Goal: Task Accomplishment & Management: Manage account settings

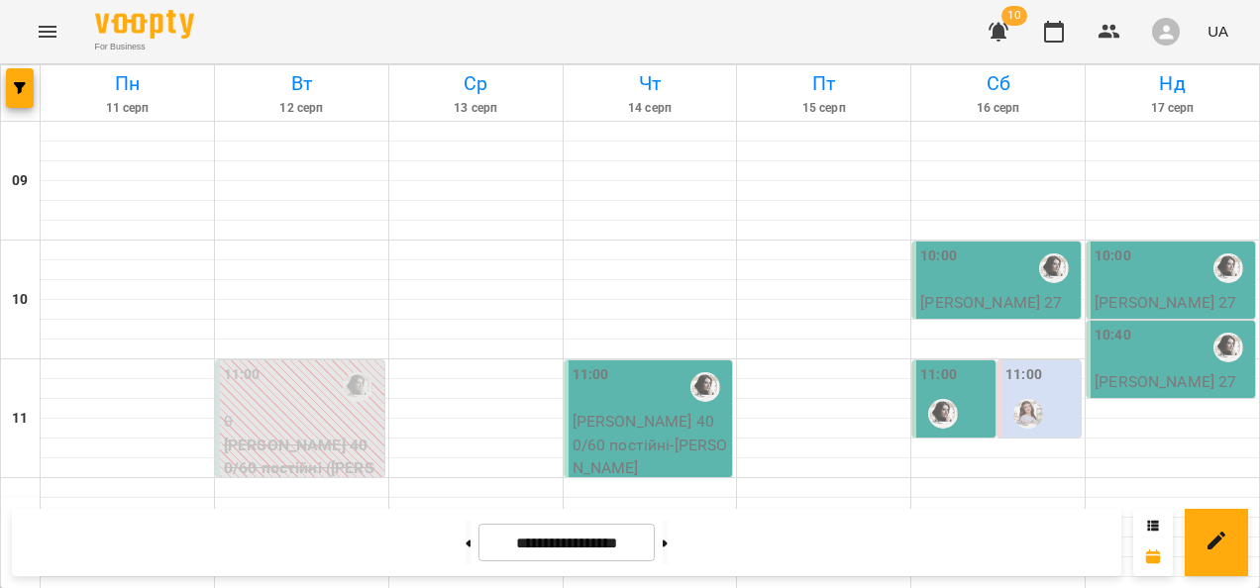
scroll to position [1089, 0]
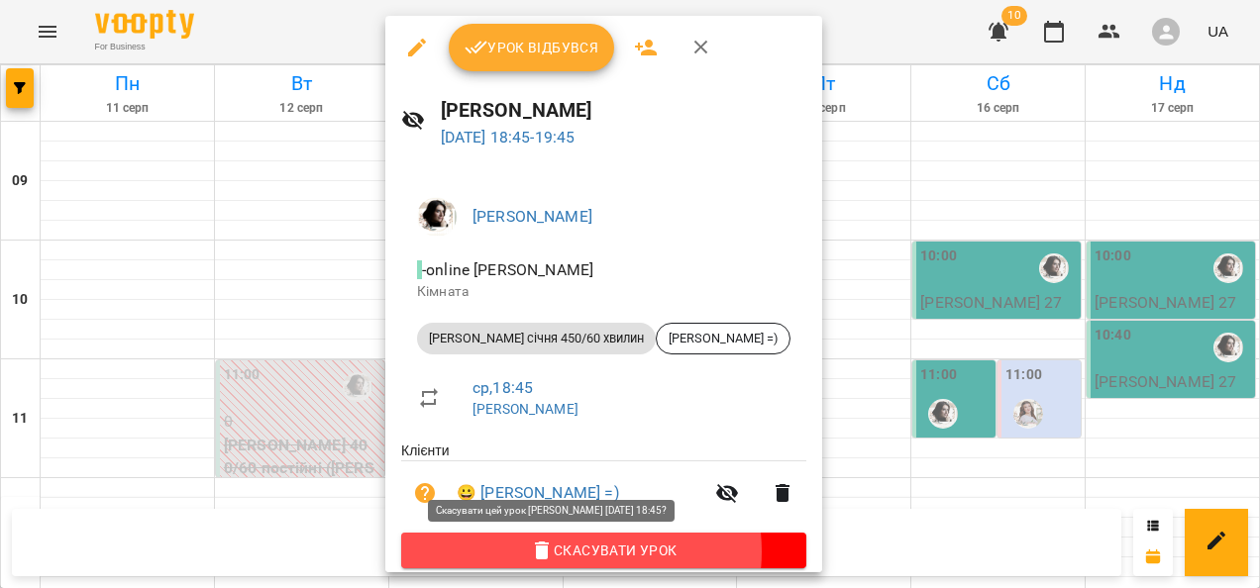
click at [580, 539] on span "Скасувати Урок" at bounding box center [603, 551] width 373 height 24
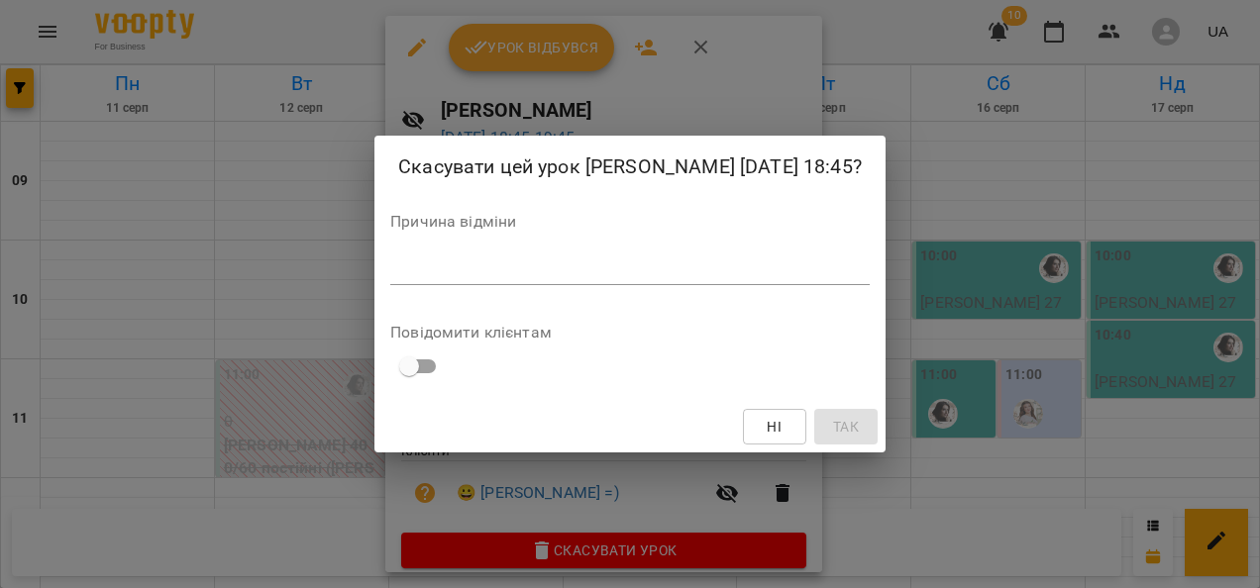
click at [671, 293] on div "Скасувати цей урок [PERSON_NAME] [DATE] 18:45? Причина відміни * Повідомити клі…" at bounding box center [629, 295] width 511 height 318
click at [667, 277] on textarea at bounding box center [629, 268] width 479 height 19
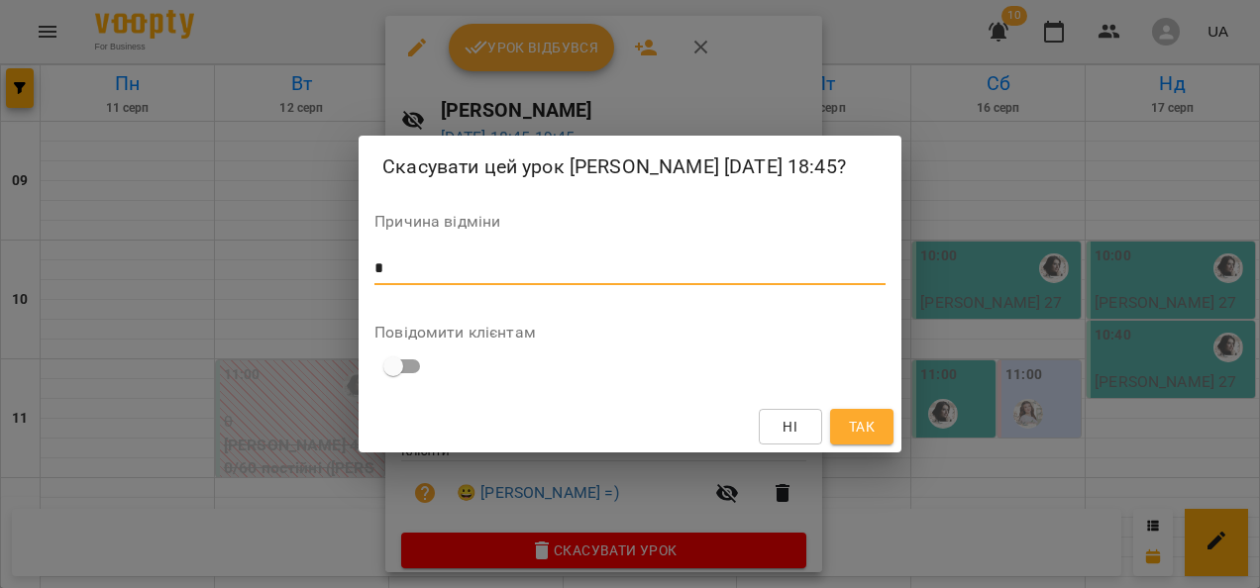
type textarea "*"
click at [861, 421] on span "Так" at bounding box center [862, 427] width 26 height 24
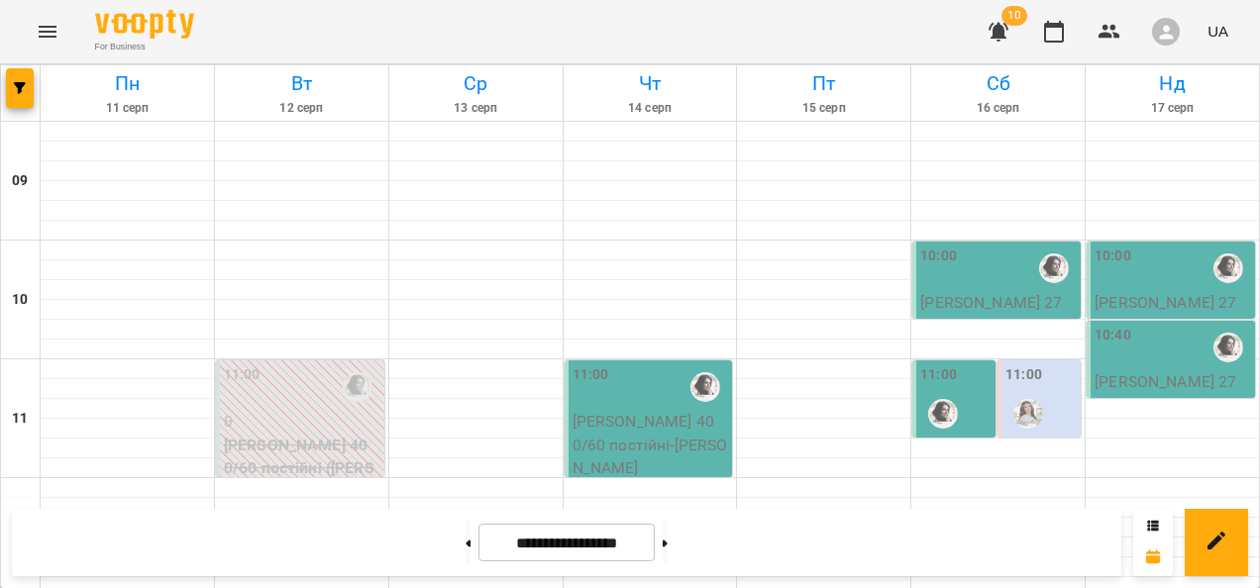
scroll to position [297, 0]
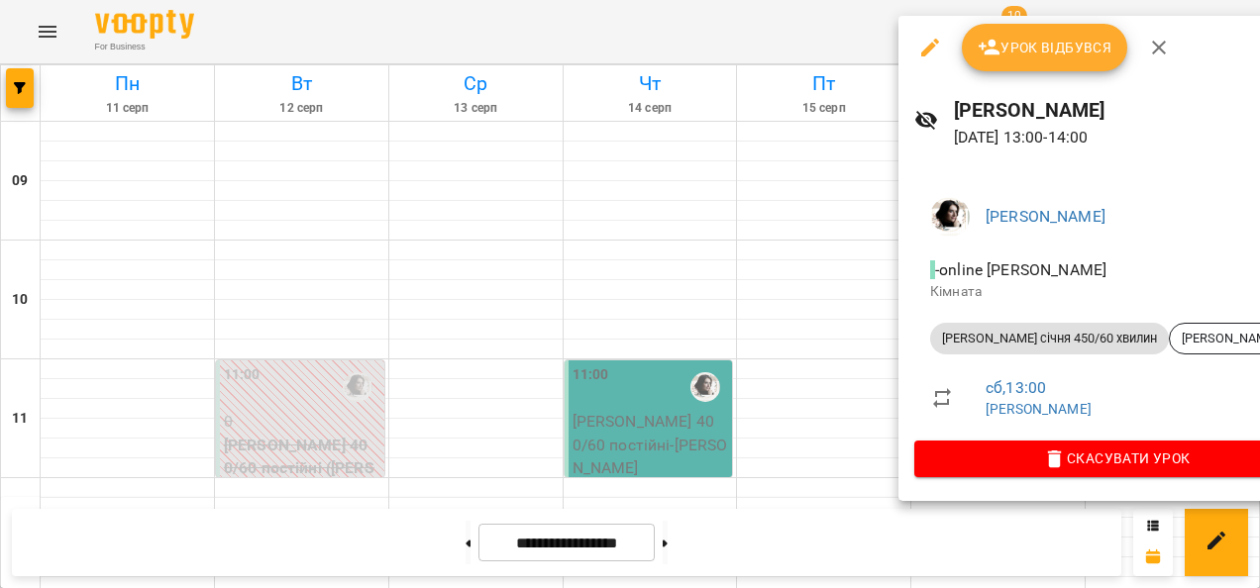
click at [1078, 467] on span "Скасувати Урок" at bounding box center [1116, 459] width 373 height 24
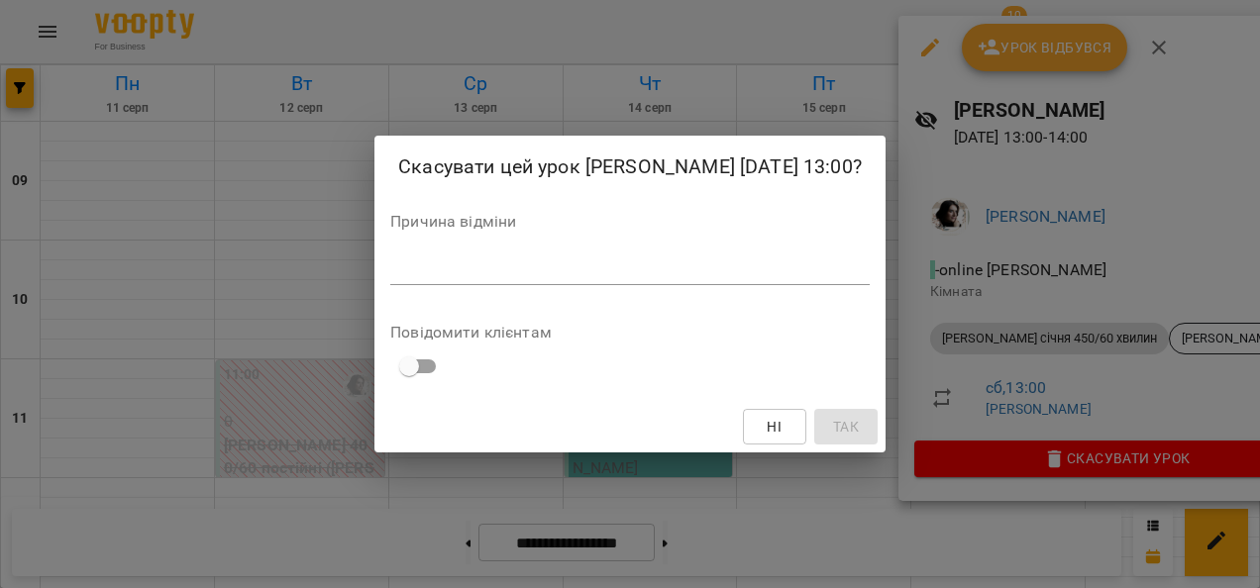
click at [649, 281] on div "*" at bounding box center [629, 270] width 479 height 32
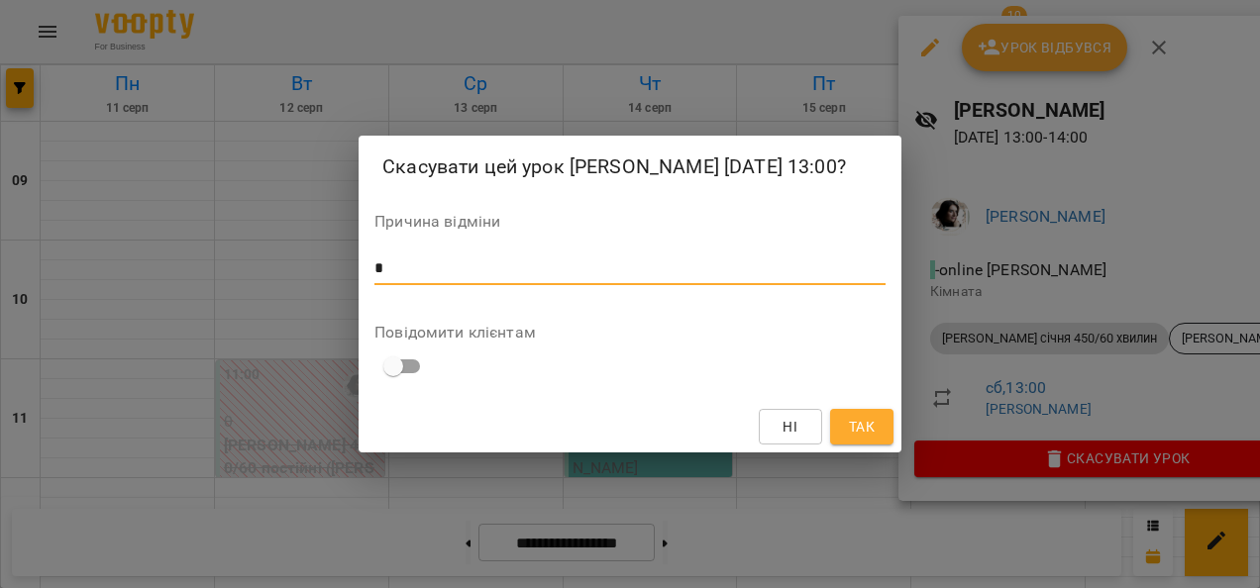
type textarea "*"
click at [867, 438] on span "Так" at bounding box center [862, 427] width 26 height 24
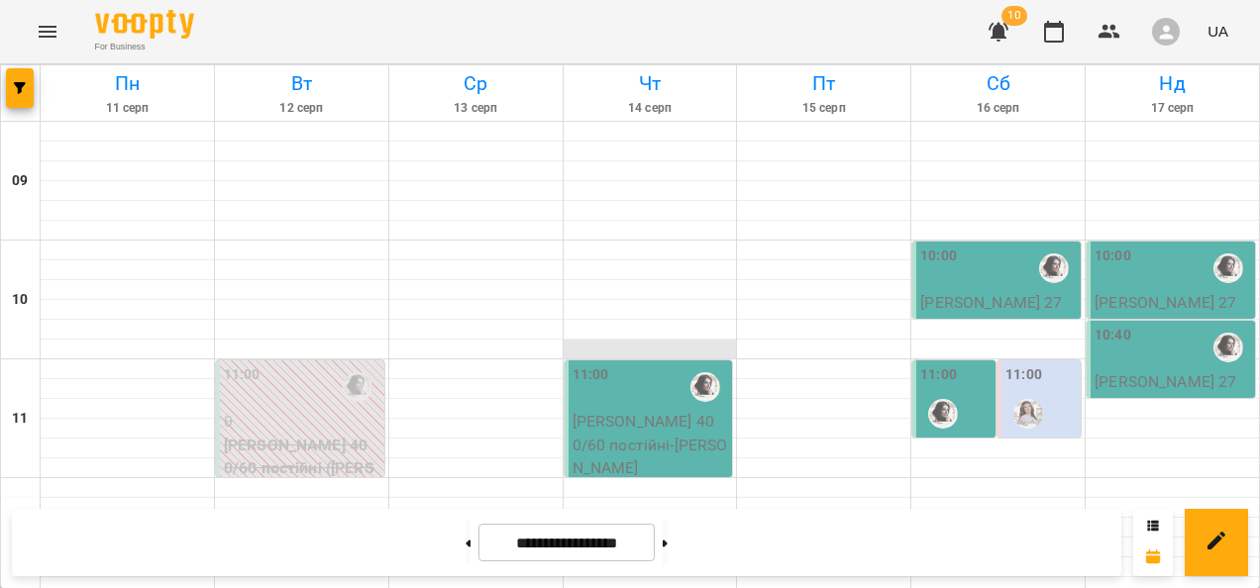
scroll to position [99, 0]
click at [639, 410] on p "[PERSON_NAME] 400/60 постійні - [PERSON_NAME]" at bounding box center [650, 445] width 156 height 70
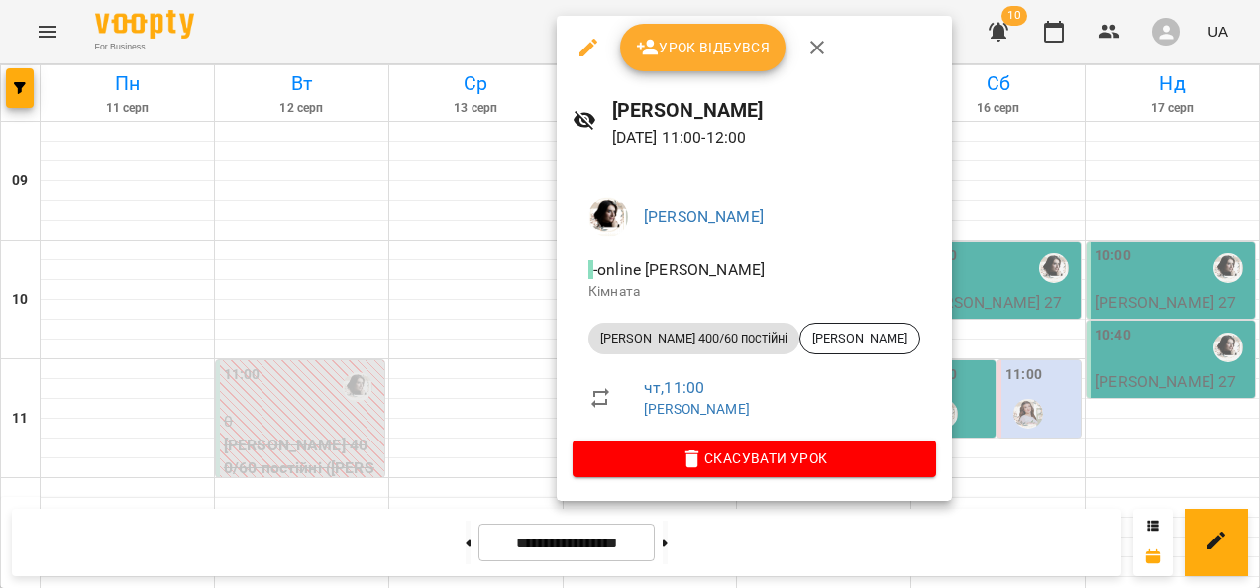
click at [680, 459] on span "Скасувати Урок" at bounding box center [754, 459] width 332 height 24
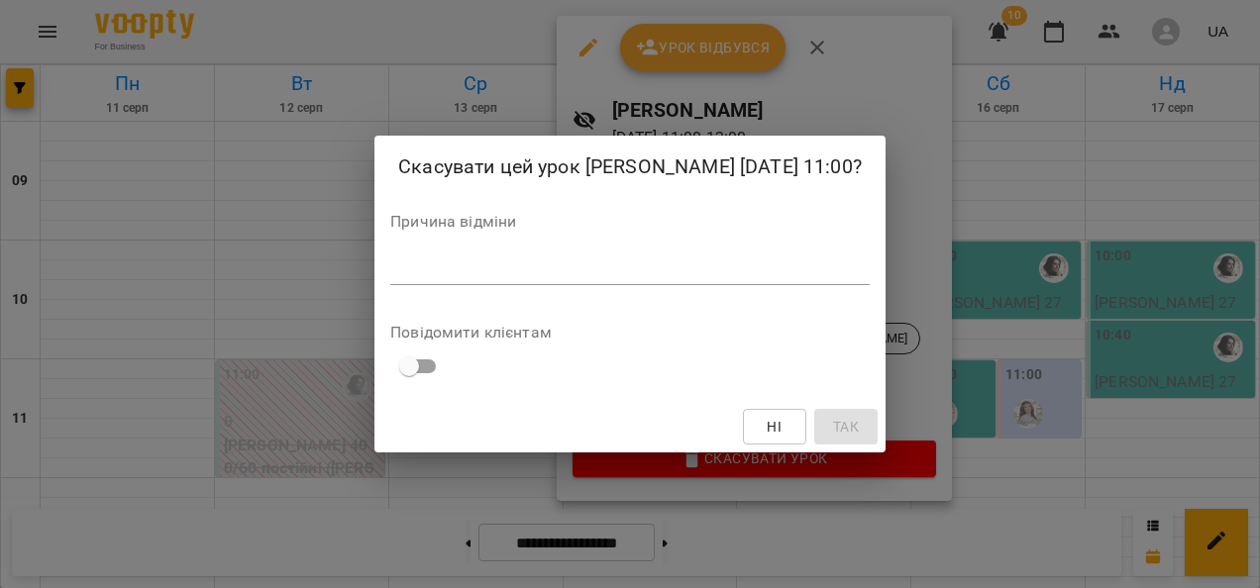
click at [500, 261] on textarea at bounding box center [629, 268] width 479 height 19
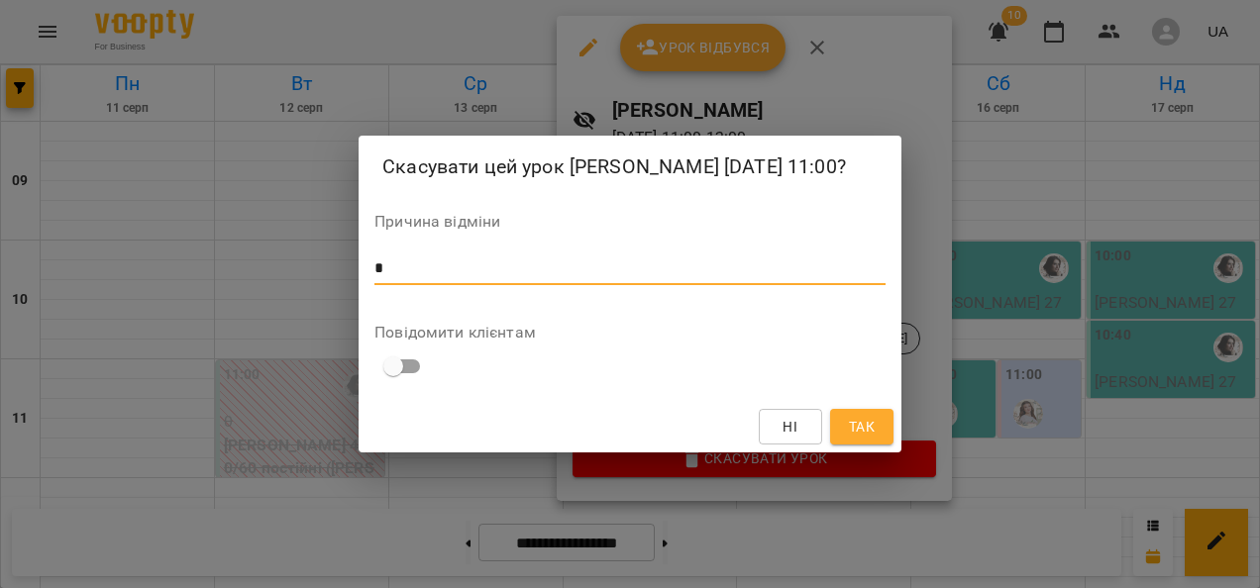
type textarea "*"
click at [865, 426] on span "Так" at bounding box center [862, 427] width 26 height 24
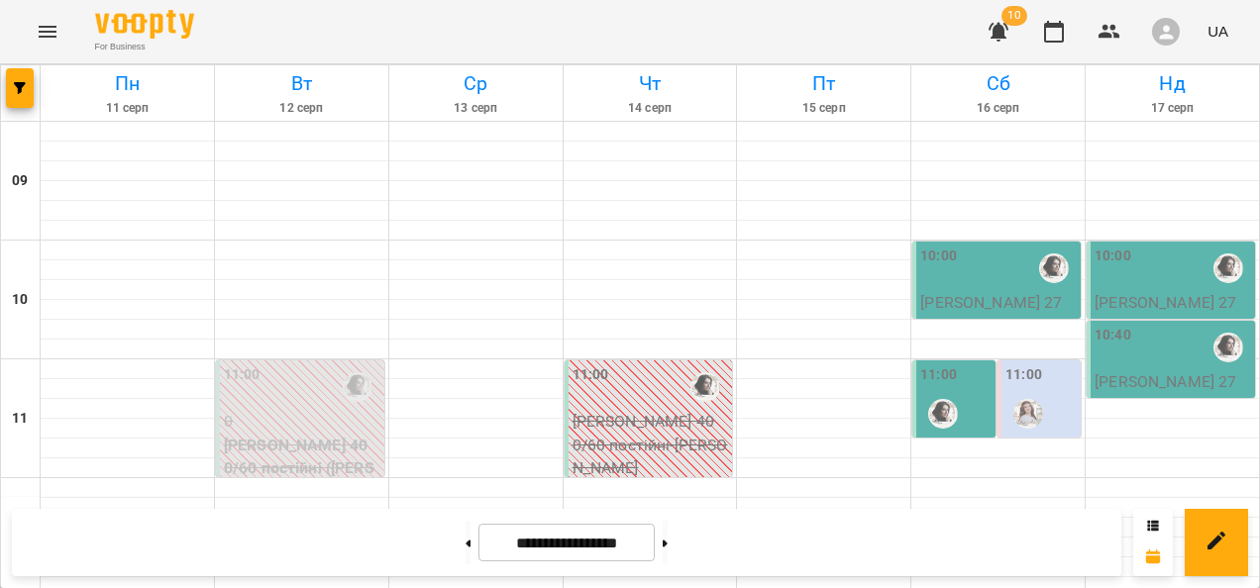
scroll to position [770, 0]
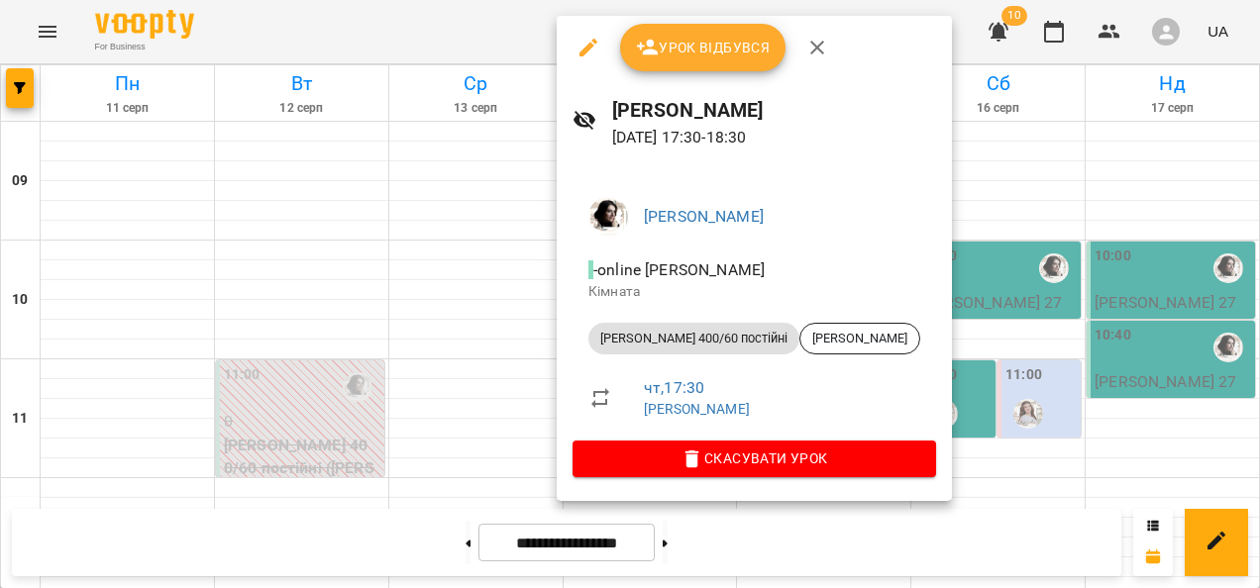
click at [1007, 292] on div at bounding box center [630, 294] width 1260 height 588
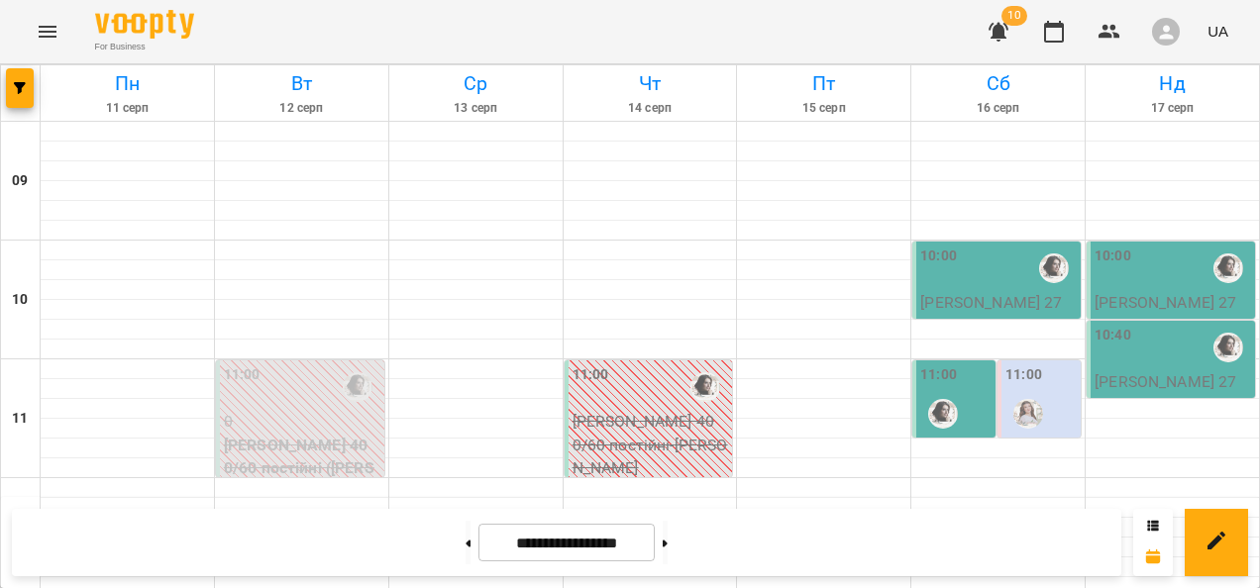
scroll to position [572, 0]
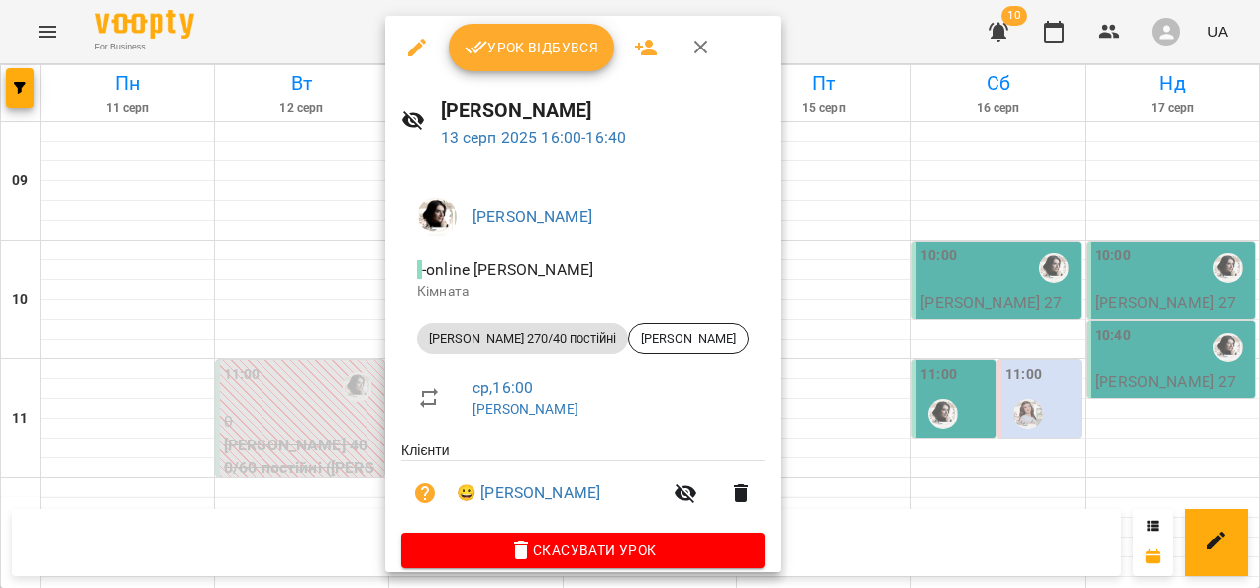
click at [522, 38] on span "Урок відбувся" at bounding box center [531, 48] width 135 height 24
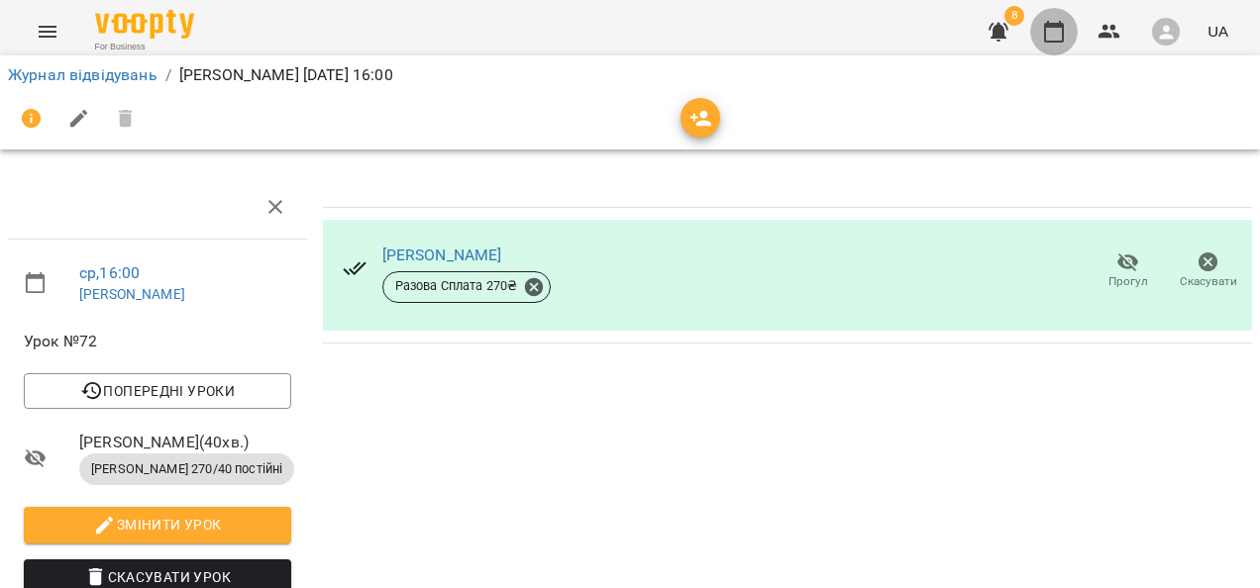
click at [1044, 22] on icon "button" at bounding box center [1054, 32] width 24 height 24
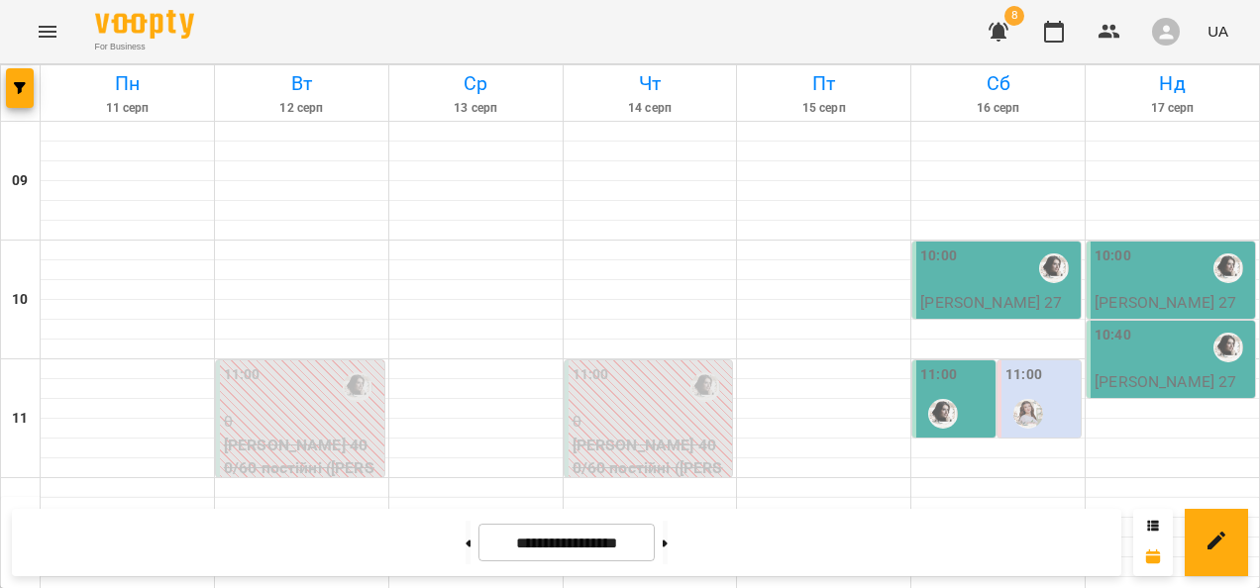
scroll to position [1089, 0]
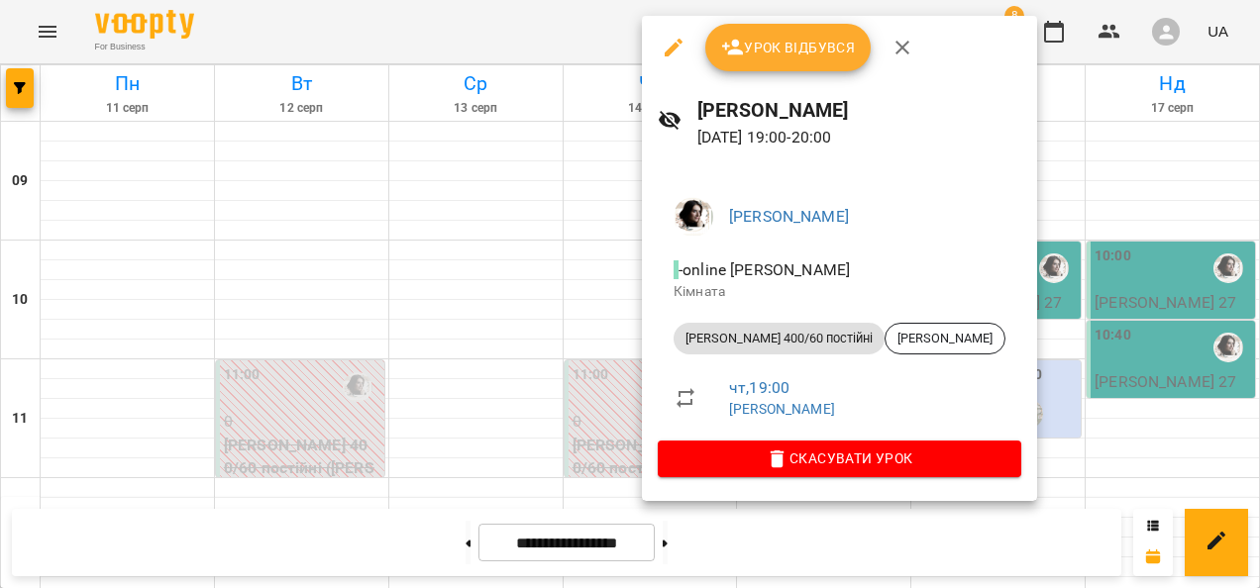
click at [457, 414] on div at bounding box center [630, 294] width 1260 height 588
